Goal: Task Accomplishment & Management: Complete application form

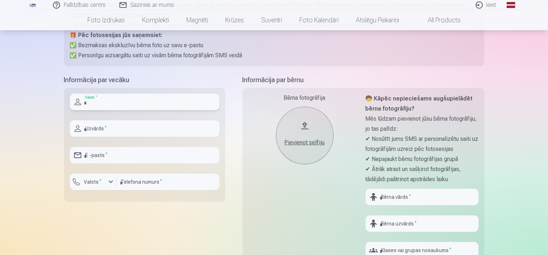
scroll to position [144, 0]
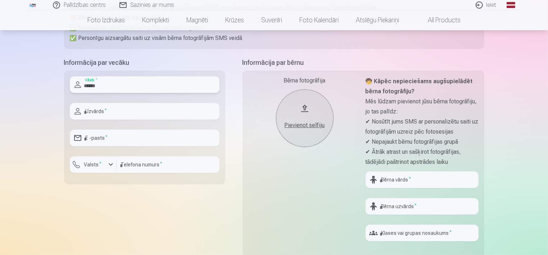
type input "*****"
type input "**********"
type input "********"
click at [404, 182] on input "text" at bounding box center [421, 179] width 113 height 17
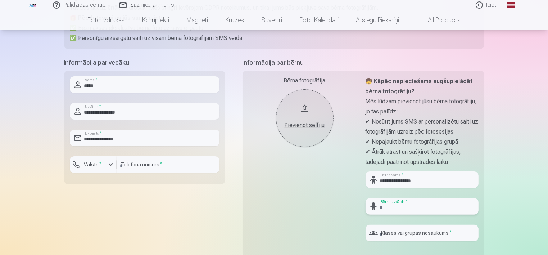
click at [409, 209] on input "text" at bounding box center [421, 206] width 113 height 17
click at [343, 213] on div "Bērna fotogrāfija Pievienot selfiju" at bounding box center [304, 161] width 113 height 171
click at [432, 177] on input "**********" at bounding box center [421, 179] width 113 height 17
type input "******"
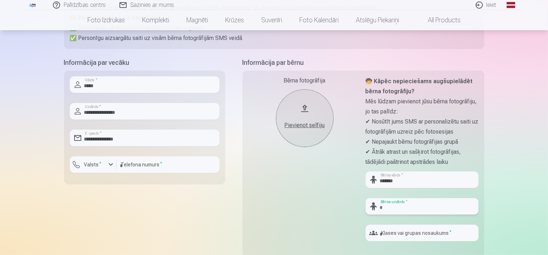
click at [423, 212] on input "text" at bounding box center [421, 206] width 113 height 17
type input "**********"
click at [442, 233] on input "text" at bounding box center [421, 232] width 113 height 17
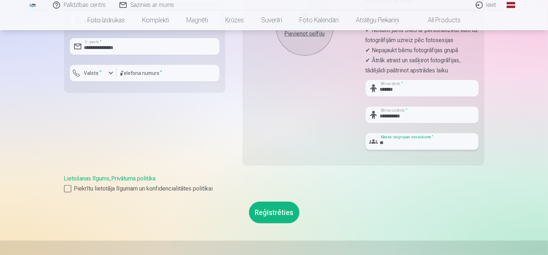
scroll to position [252, 0]
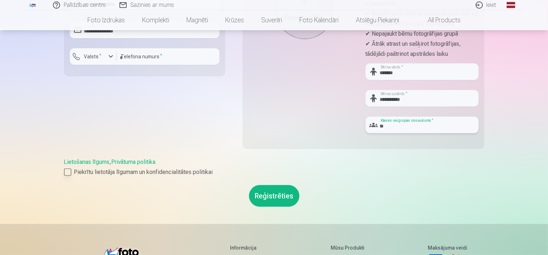
type input "**"
click at [68, 173] on div at bounding box center [67, 171] width 7 height 7
click at [272, 198] on button "Reģistrēties" at bounding box center [274, 196] width 50 height 22
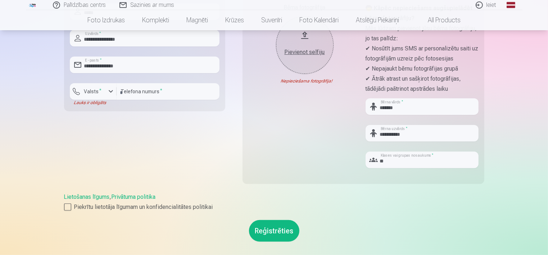
scroll to position [216, 0]
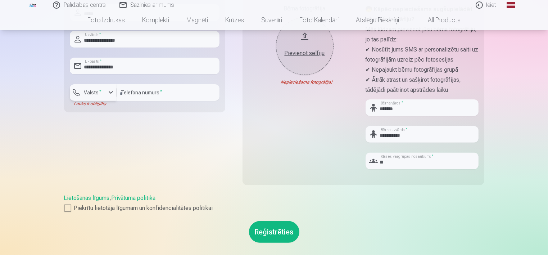
click at [111, 93] on div "button" at bounding box center [110, 92] width 9 height 9
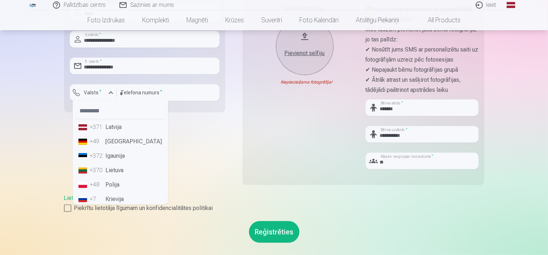
click at [116, 129] on li "+371 Latvija" at bounding box center [121, 127] width 90 height 14
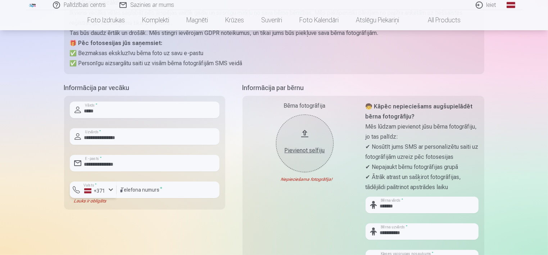
scroll to position [108, 0]
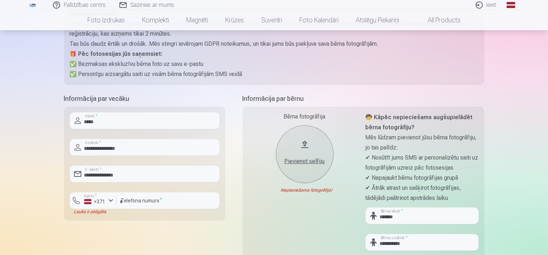
click at [295, 164] on div "Pievienot selfiju" at bounding box center [304, 161] width 43 height 9
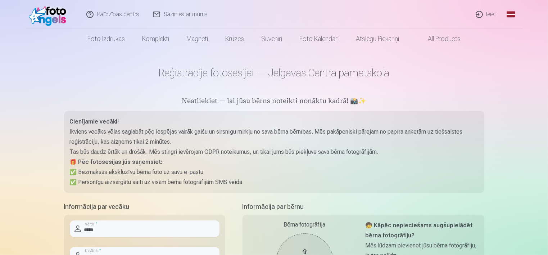
scroll to position [0, 0]
click at [314, 133] on p "Ikviens vecāks vēlas saglabāt pēc iespējas vairāk gaišu un sirsnīgu mirkļu no s…" at bounding box center [274, 137] width 409 height 20
click at [316, 131] on p "Ikviens vecāks vēlas saglabāt pēc iespējas vairāk gaišu un sirsnīgu mirkļu no s…" at bounding box center [274, 137] width 409 height 20
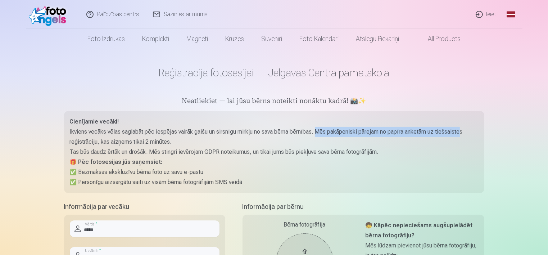
drag, startPoint x: 318, startPoint y: 132, endPoint x: 462, endPoint y: 136, distance: 143.9
click at [462, 136] on p "Ikviens vecāks vēlas saglabāt pēc iespējas vairāk gaišu un sirsnīgu mirkļu no s…" at bounding box center [274, 137] width 409 height 20
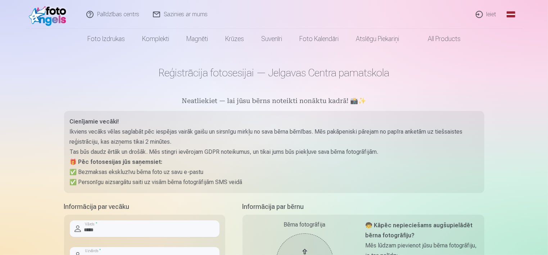
drag, startPoint x: 462, startPoint y: 136, endPoint x: 459, endPoint y: 145, distance: 9.4
click at [459, 145] on p "Ikviens vecāks vēlas saglabāt pēc iespējas vairāk gaišu un sirsnīgu mirkļu no s…" at bounding box center [274, 137] width 409 height 20
click at [213, 135] on p "Ikviens vecāks vēlas saglabāt pēc iespējas vairāk gaišu un sirsnīgu mirkļu no s…" at bounding box center [274, 137] width 409 height 20
click at [214, 142] on p "Ikviens vecāks vēlas saglabāt pēc iespējas vairāk gaišu un sirsnīgu mirkļu no s…" at bounding box center [274, 137] width 409 height 20
click at [186, 143] on p "Ikviens vecāks vēlas saglabāt pēc iespējas vairāk gaišu un sirsnīgu mirkļu no s…" at bounding box center [274, 137] width 409 height 20
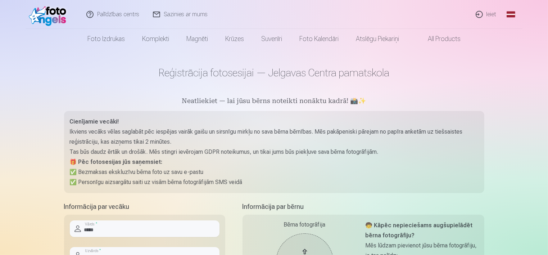
click at [174, 151] on p "Tas būs daudz ērtāk un drošāk. Mēs stingri ievērojam GDPR noteikumus, un tikai …" at bounding box center [274, 152] width 409 height 10
click at [149, 152] on p "Tas būs daudz ērtāk un drošāk. Mēs stingri ievērojam GDPR noteikumus, un tikai …" at bounding box center [274, 152] width 409 height 10
click at [389, 156] on p "Tas būs daudz ērtāk un drošāk. Mēs stingri ievērojam GDPR noteikumus, un tikai …" at bounding box center [274, 152] width 409 height 10
click at [378, 150] on p "Tas būs daudz ērtāk un drošāk. Mēs stingri ievērojam GDPR noteikumus, un tikai …" at bounding box center [274, 152] width 409 height 10
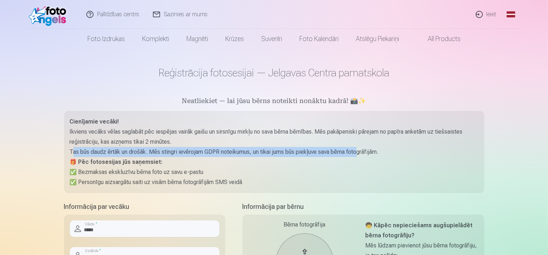
drag, startPoint x: 73, startPoint y: 150, endPoint x: 359, endPoint y: 152, distance: 285.6
click at [359, 152] on p "Tas būs daudz ērtāk un drošāk. Mēs stingri ievērojam GDPR noteikumus, un tikai …" at bounding box center [274, 152] width 409 height 10
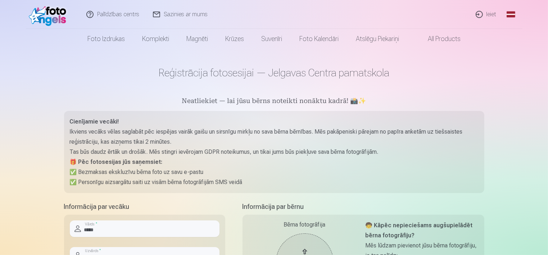
drag, startPoint x: 359, startPoint y: 152, endPoint x: 399, endPoint y: 152, distance: 39.9
click at [399, 152] on p "Tas būs daudz ērtāk un drošāk. Mēs stingri ievērojam GDPR noteikumus, un tikai …" at bounding box center [274, 152] width 409 height 10
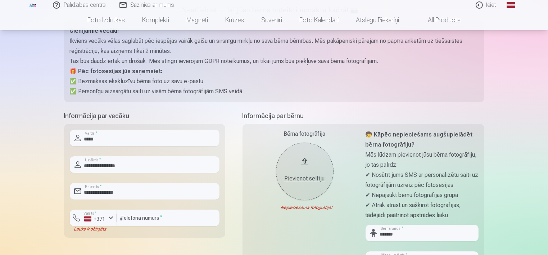
scroll to position [108, 0]
